Goal: Transaction & Acquisition: Purchase product/service

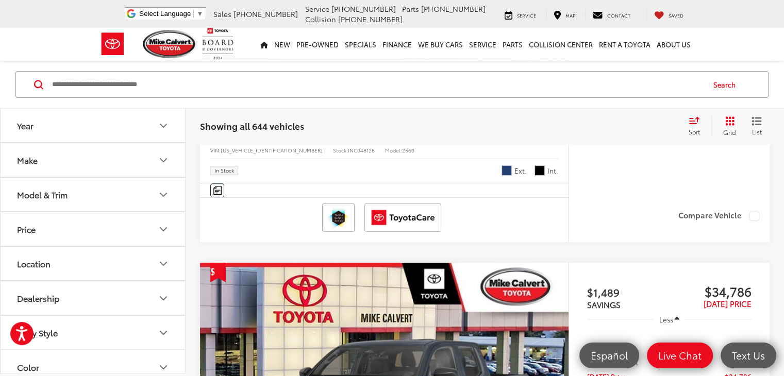
drag, startPoint x: 789, startPoint y: 28, endPoint x: 779, endPoint y: 55, distance: 28.2
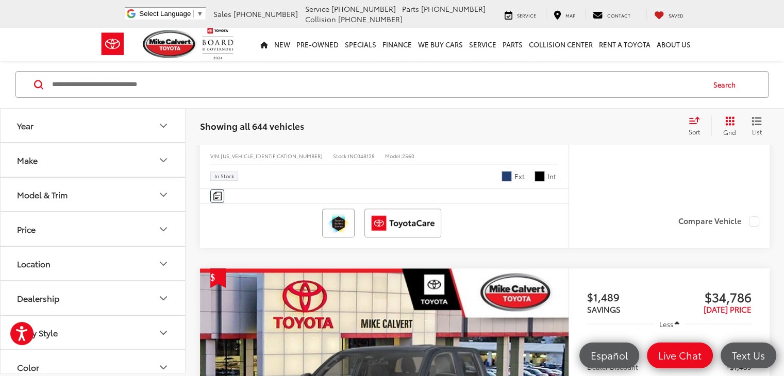
click at [106, 163] on button "Make" at bounding box center [94, 160] width 186 height 34
click at [118, 260] on button "Model & Trim" at bounding box center [94, 261] width 186 height 34
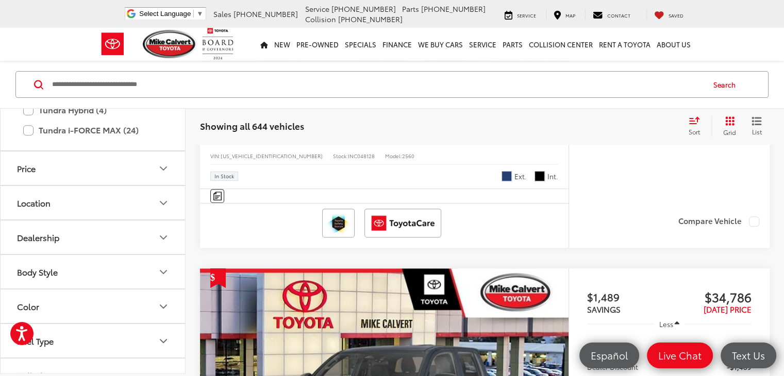
scroll to position [609, 0]
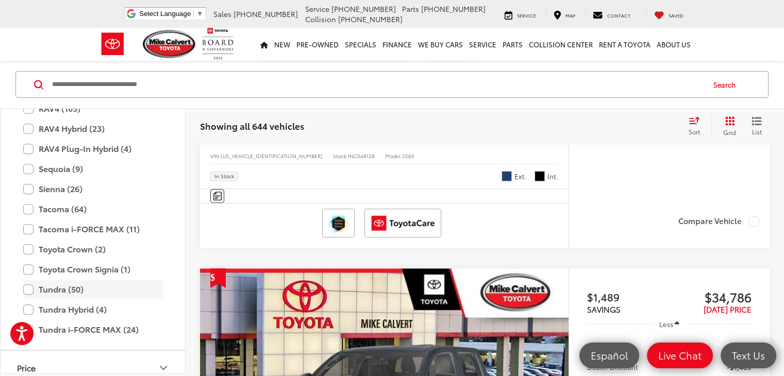
click at [29, 289] on label "Tundra (50)" at bounding box center [92, 290] width 139 height 18
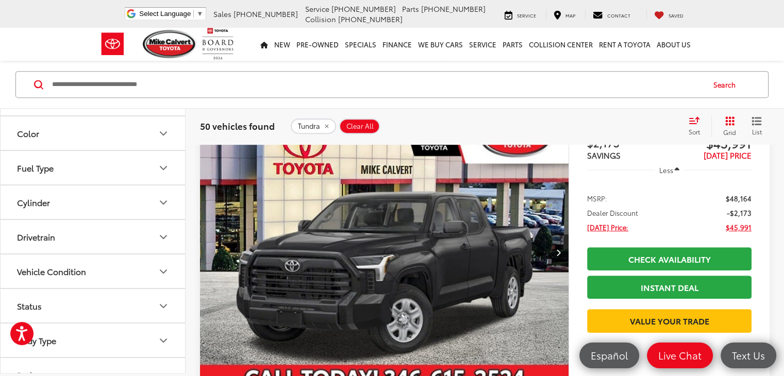
scroll to position [1010, 0]
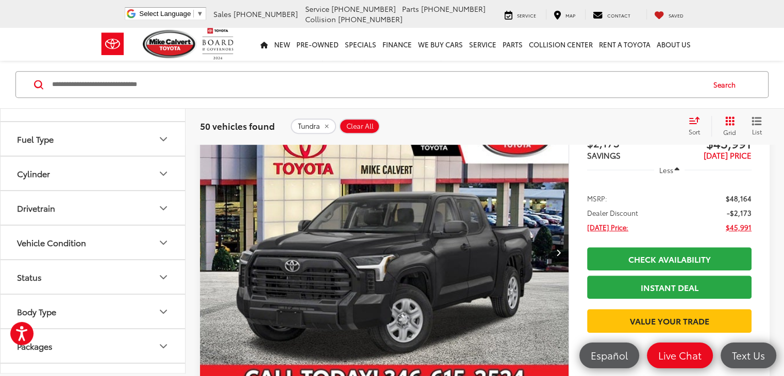
click at [112, 196] on button "Drivetrain" at bounding box center [94, 209] width 186 height 34
click at [16, 229] on label "4-Wheel Drive (17)" at bounding box center [52, 233] width 78 height 17
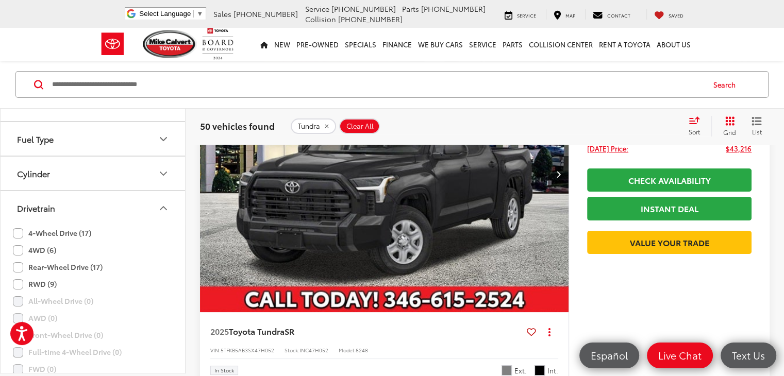
click at [16, 245] on label "4WD (6)" at bounding box center [34, 250] width 43 height 17
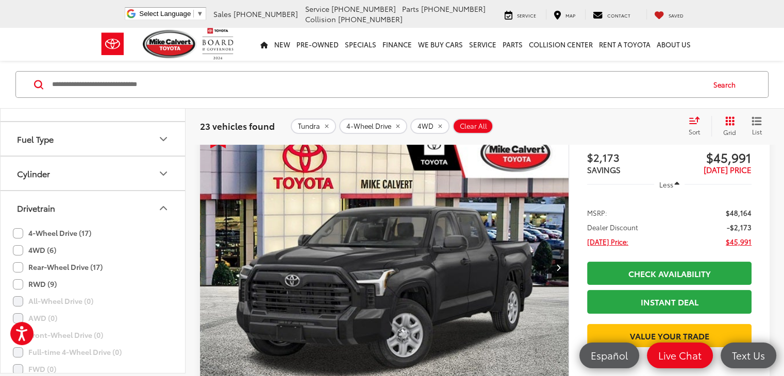
scroll to position [72, 0]
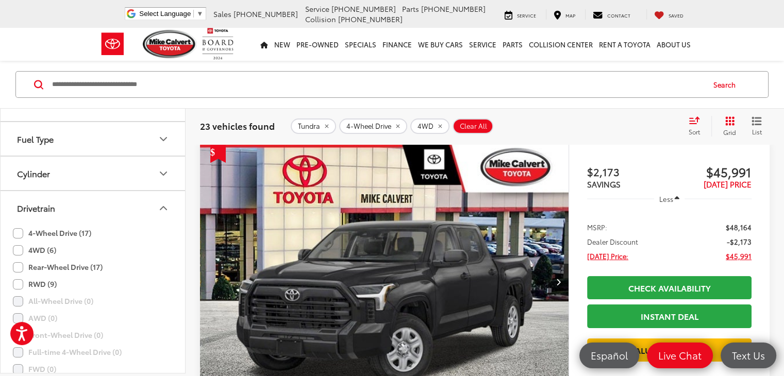
click at [693, 130] on span "Sort" at bounding box center [694, 131] width 11 height 9
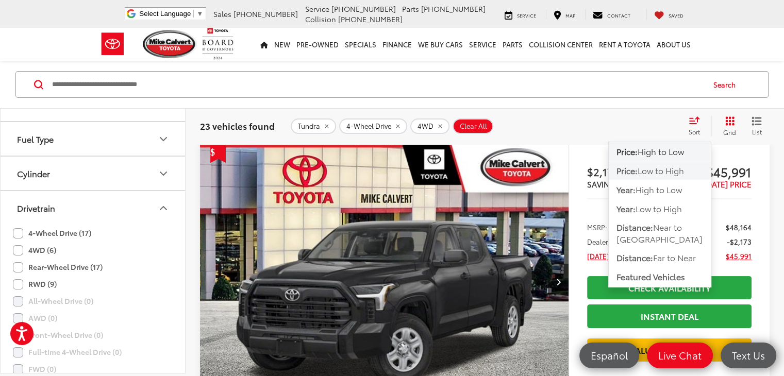
click at [677, 168] on span "Low to High" at bounding box center [661, 170] width 46 height 12
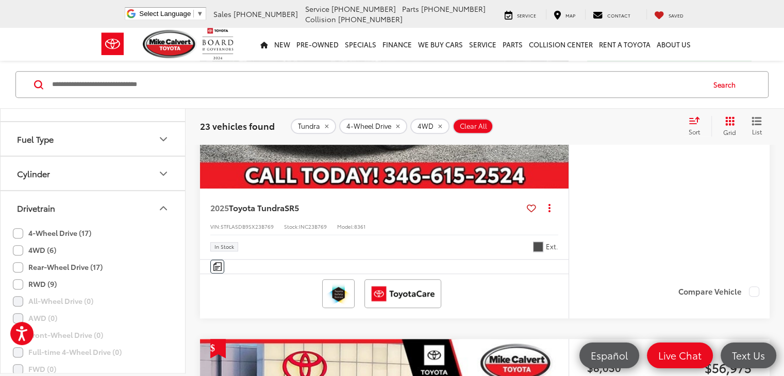
scroll to position [749, 0]
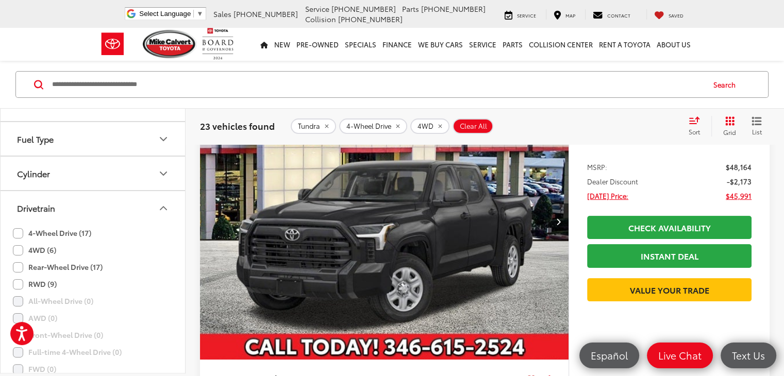
scroll to position [126, 0]
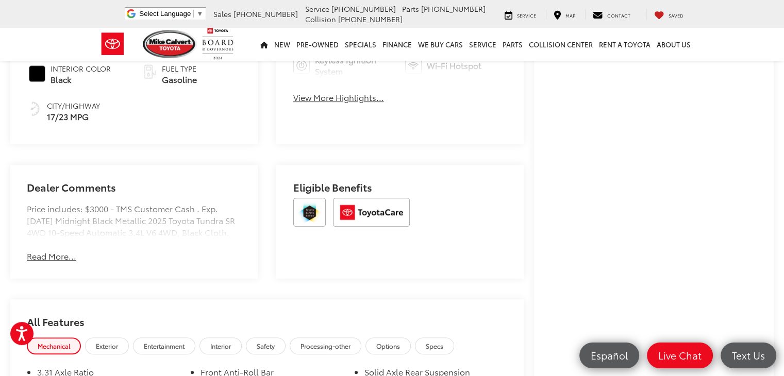
scroll to position [551, 0]
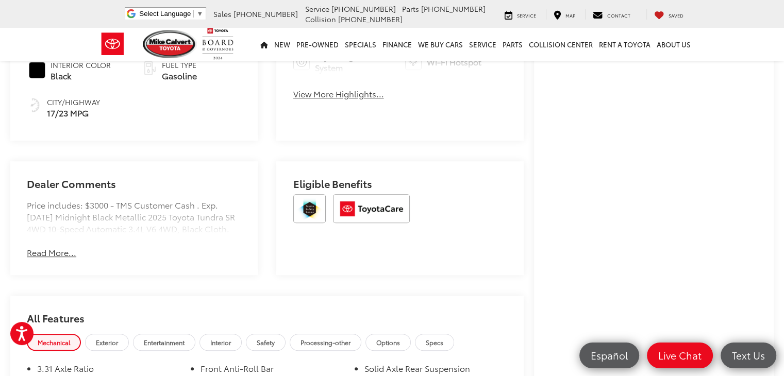
click at [60, 259] on button "Read More..." at bounding box center [51, 253] width 49 height 12
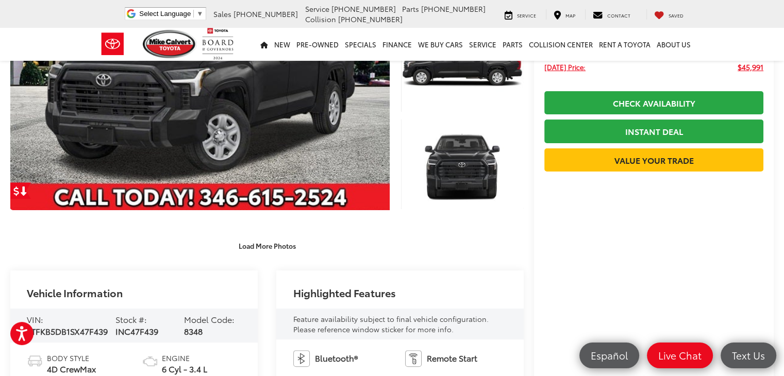
scroll to position [0, 0]
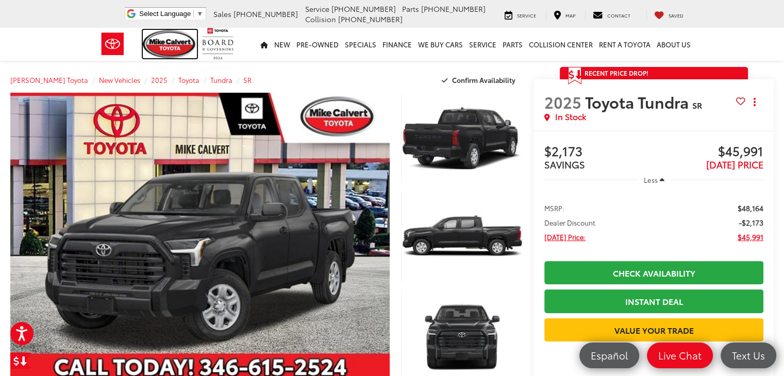
click at [167, 50] on img at bounding box center [170, 44] width 55 height 28
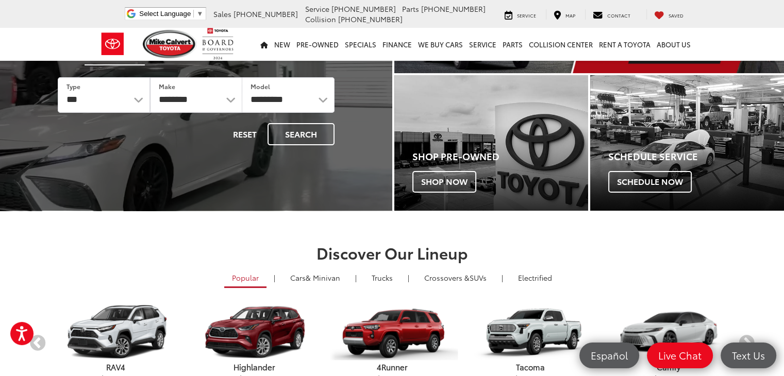
scroll to position [58, 0]
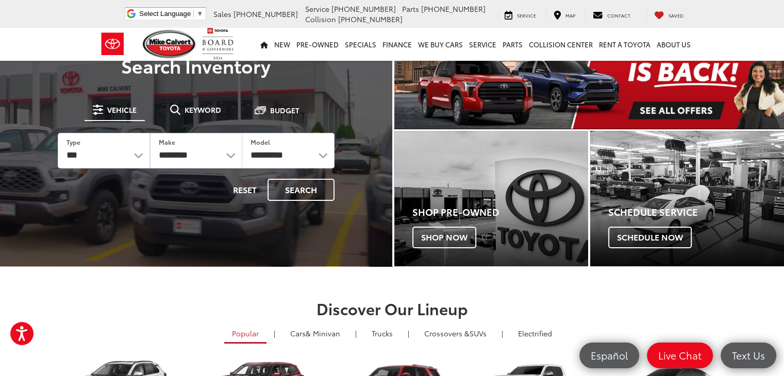
click at [662, 117] on img "carousel slide number 1 of 1" at bounding box center [589, 66] width 390 height 125
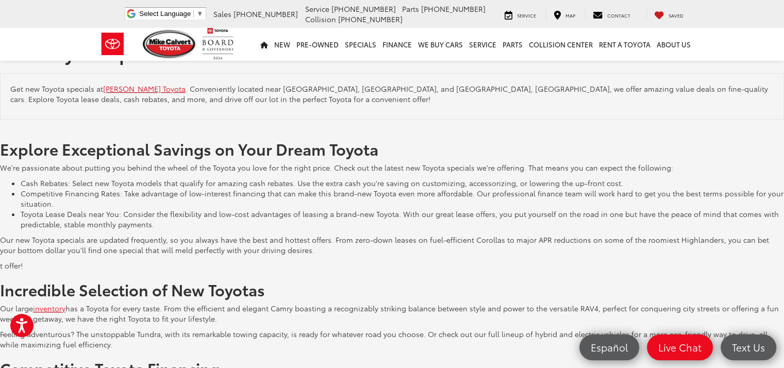
scroll to position [1693, 0]
drag, startPoint x: 791, startPoint y: 52, endPoint x: 791, endPoint y: 174, distance: 121.7
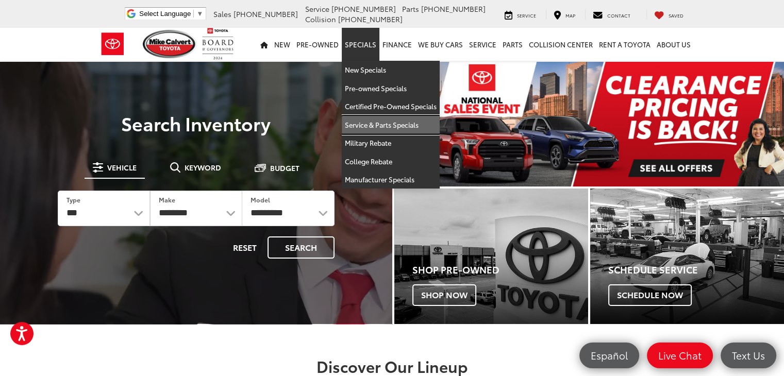
click at [369, 126] on link "Service & Parts Specials" at bounding box center [391, 125] width 98 height 19
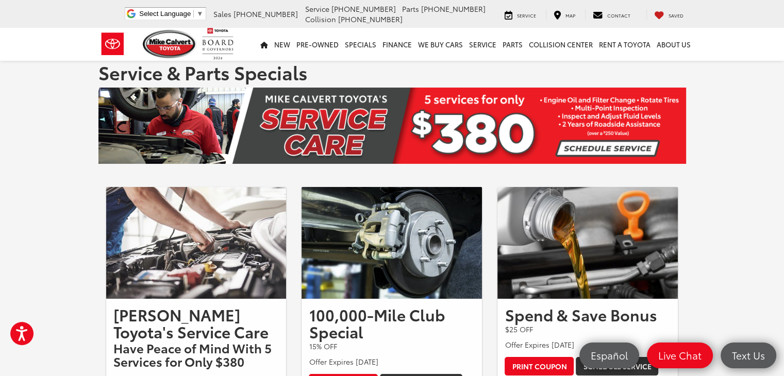
drag, startPoint x: 784, startPoint y: 92, endPoint x: 791, endPoint y: 79, distance: 15.0
click at [784, 79] on html "Press Alt+1 for screen-reader mode, Alt+0 to cancel Accessibility Screen-Reader…" at bounding box center [392, 188] width 784 height 376
